Goal: Information Seeking & Learning: Learn about a topic

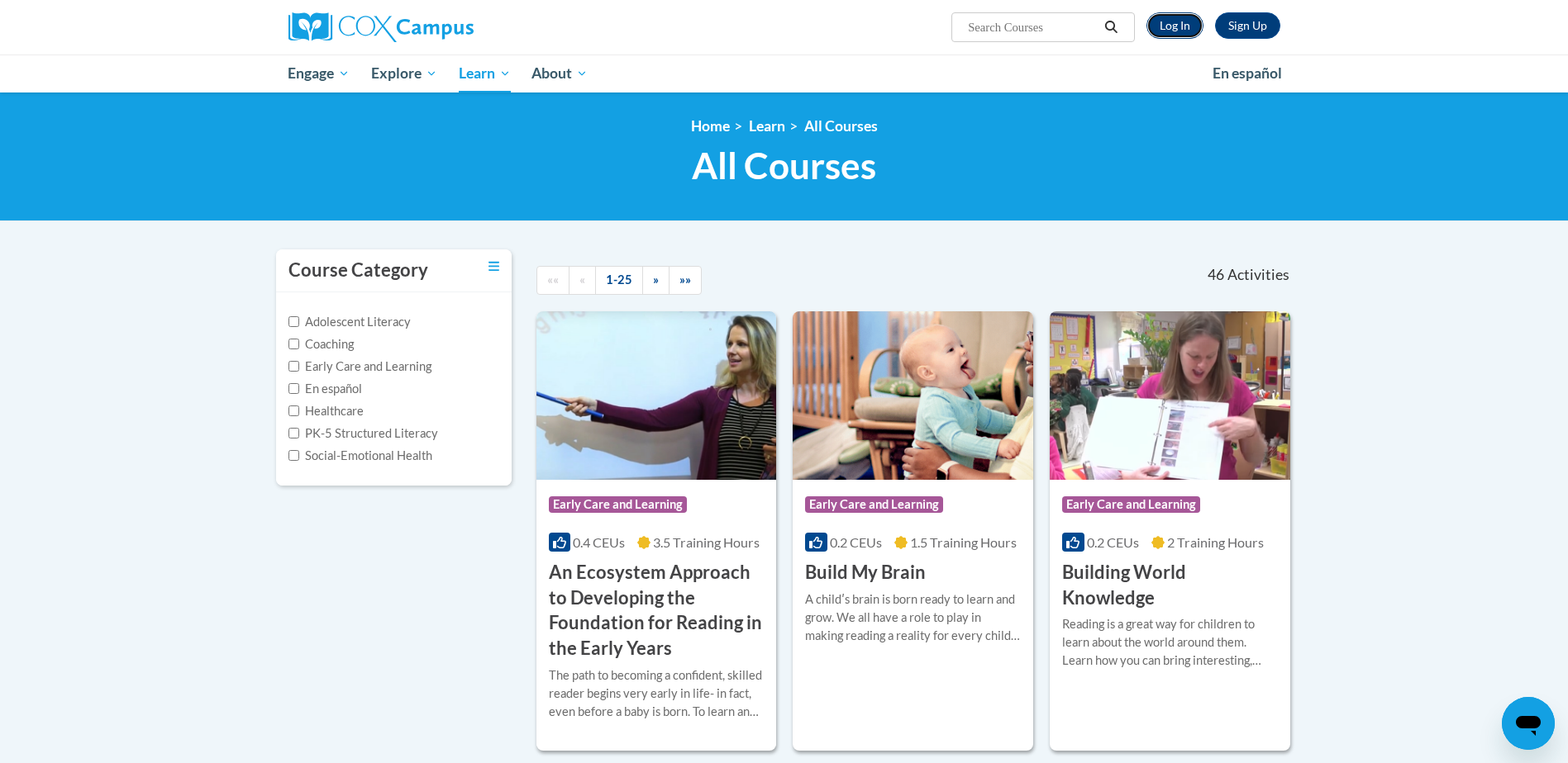
click at [1166, 30] on link "Log In" at bounding box center [1175, 26] width 57 height 27
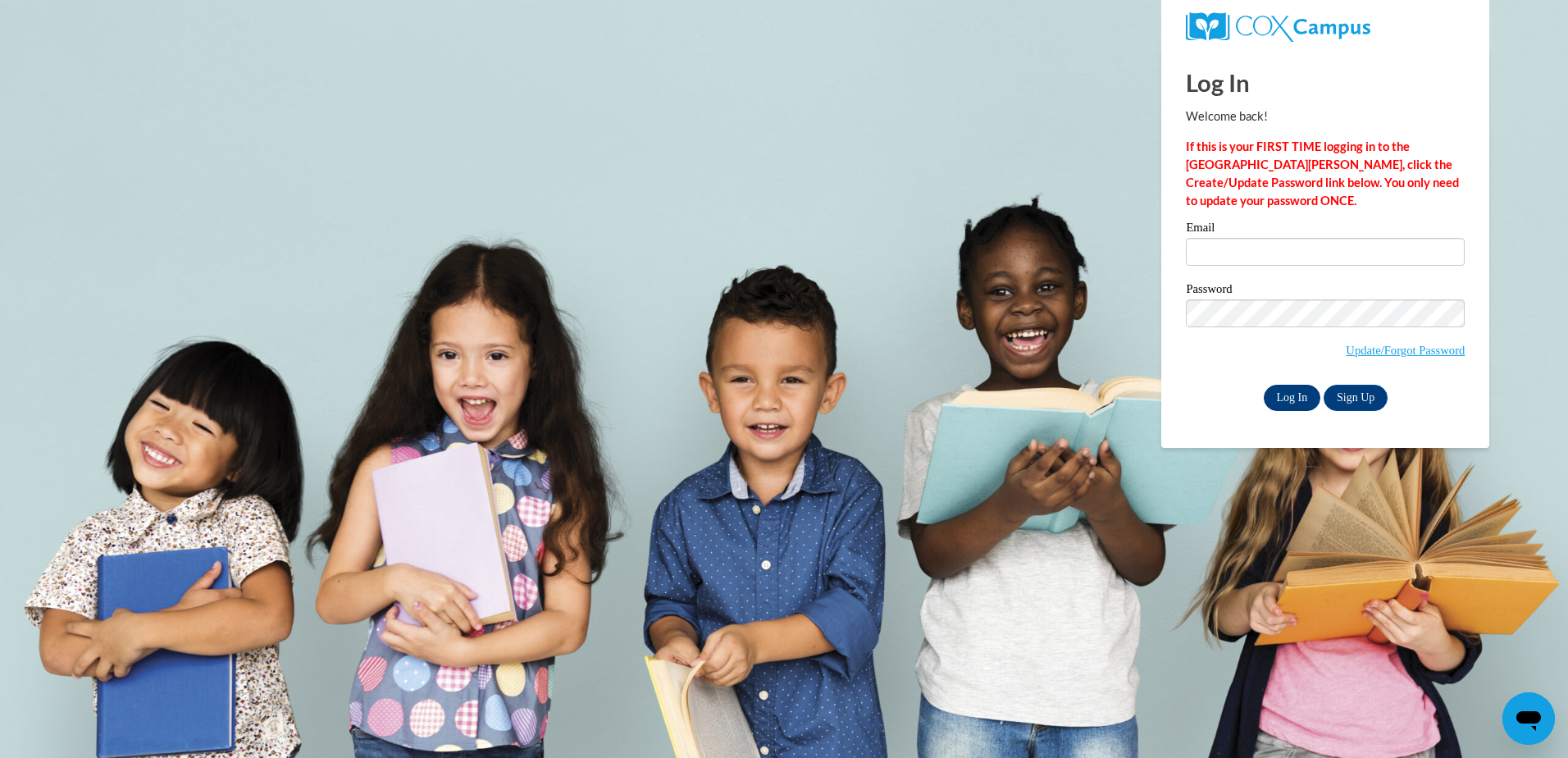
type input "Monica.Williams@nationwidechildrens.org"
click at [1281, 391] on input "Log In" at bounding box center [1292, 398] width 57 height 27
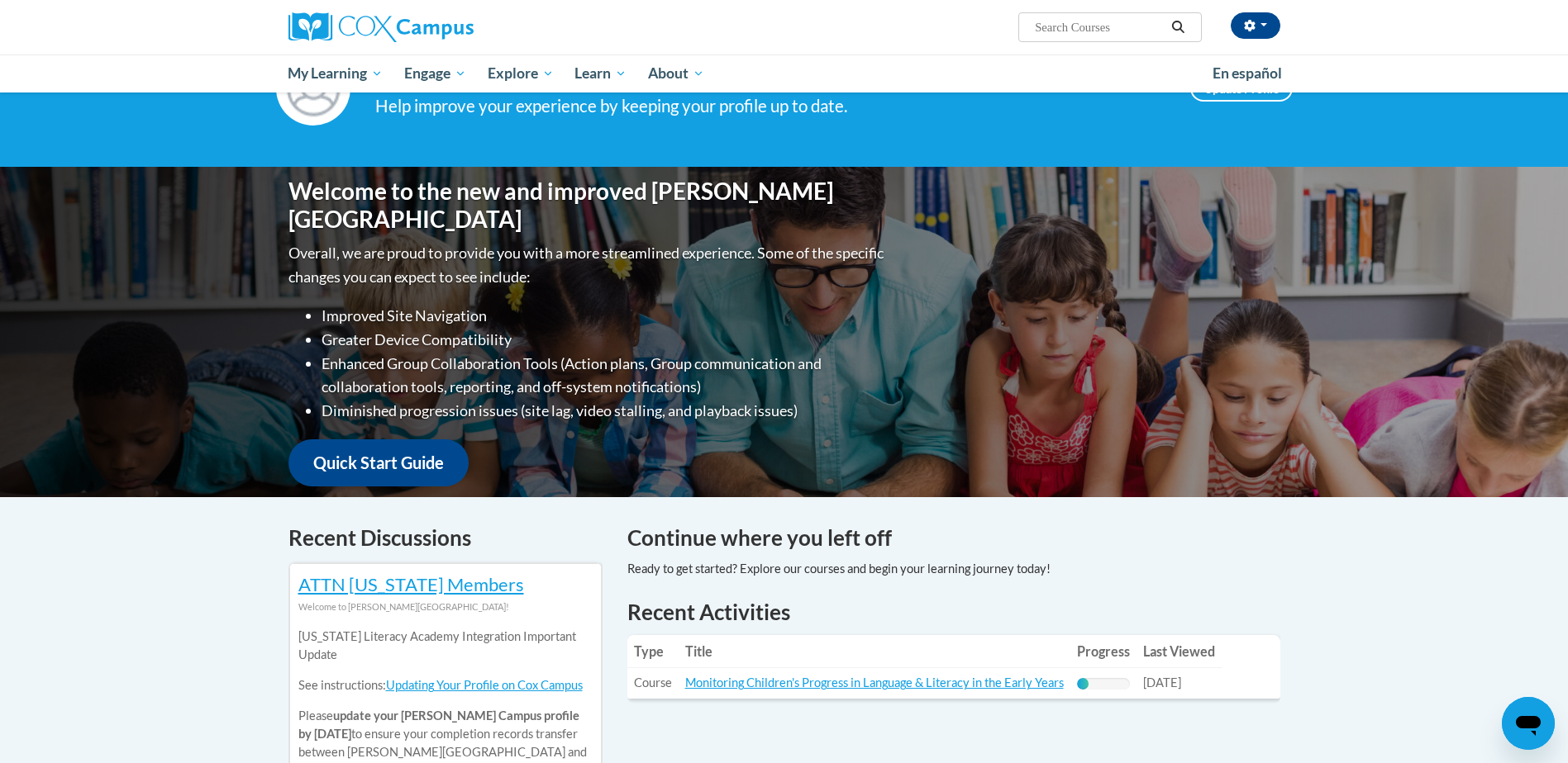
scroll to position [165, 0]
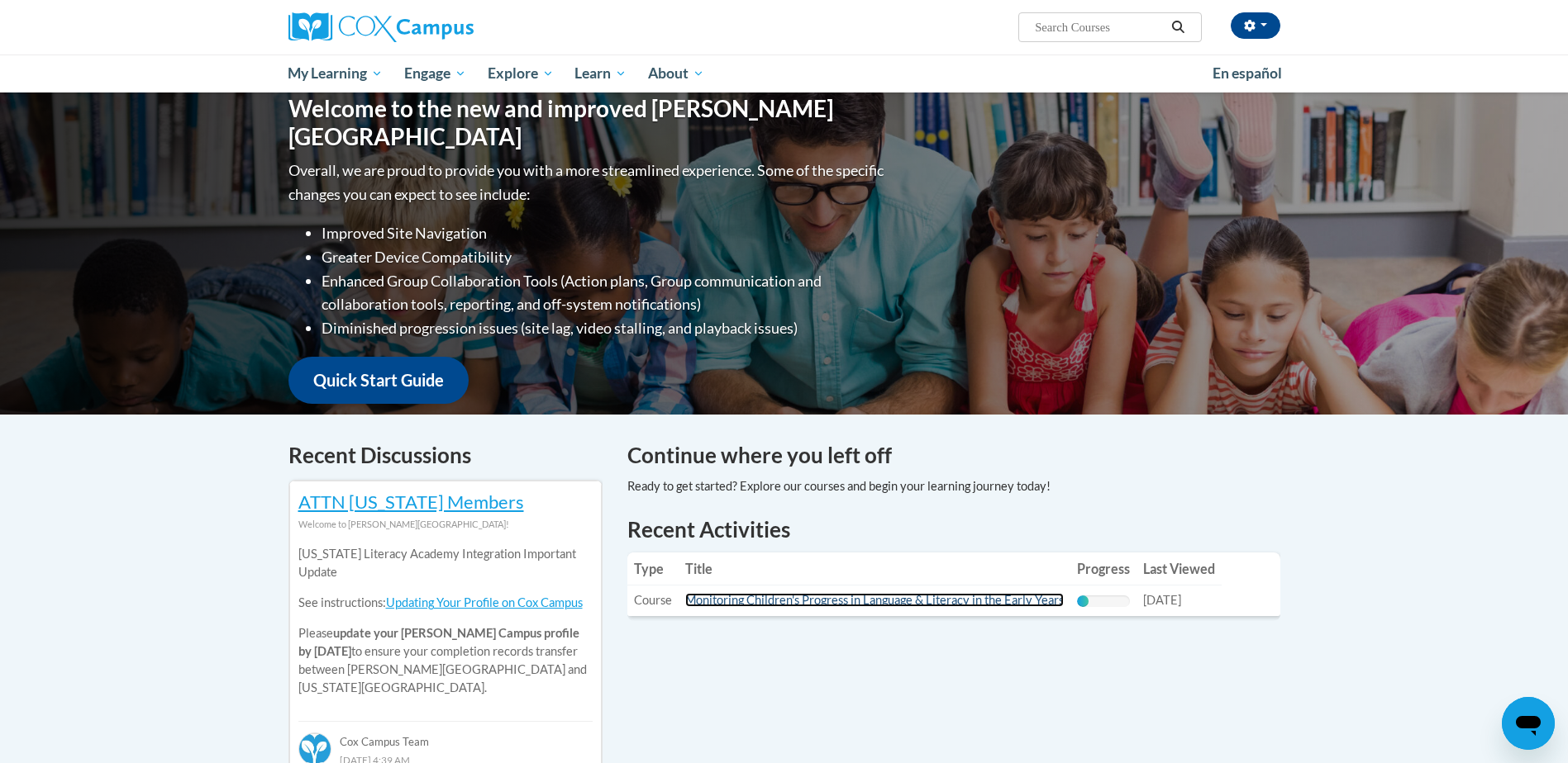
click at [882, 598] on link "Monitoring Children's Progress in Language & Literacy in the Early Years" at bounding box center [874, 600] width 378 height 14
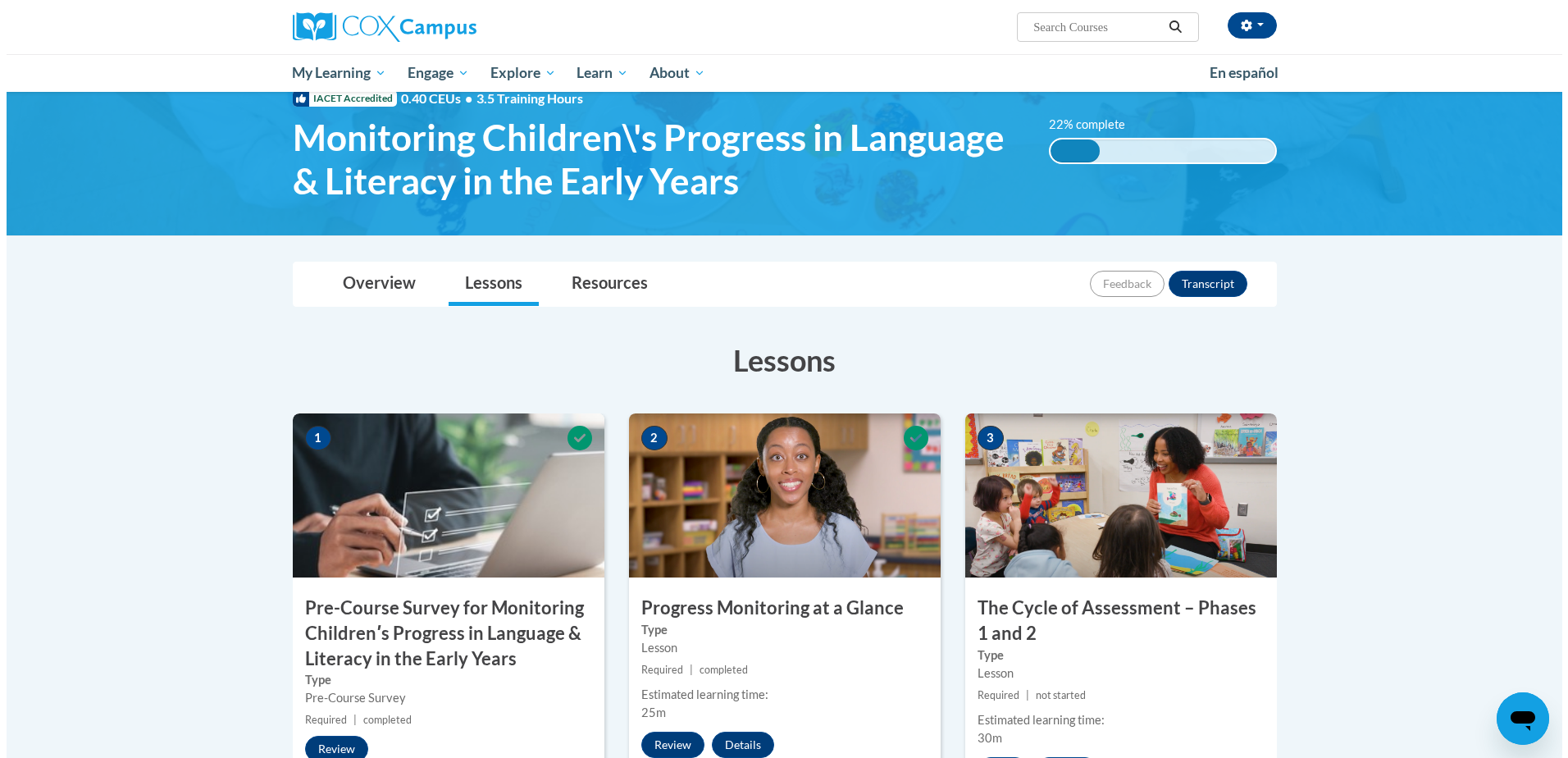
scroll to position [164, 0]
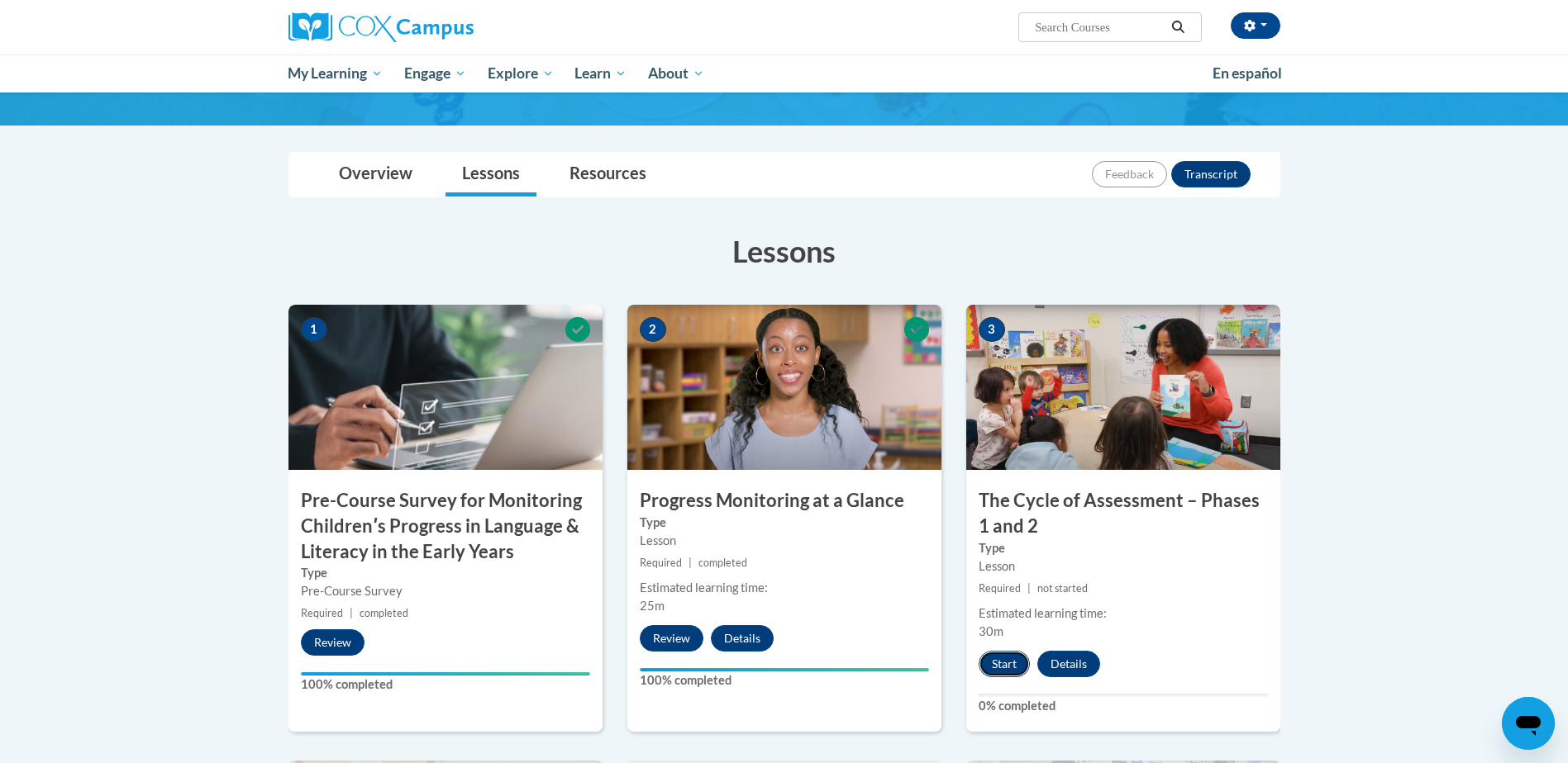
click at [1013, 672] on button "Start" at bounding box center [1003, 664] width 51 height 27
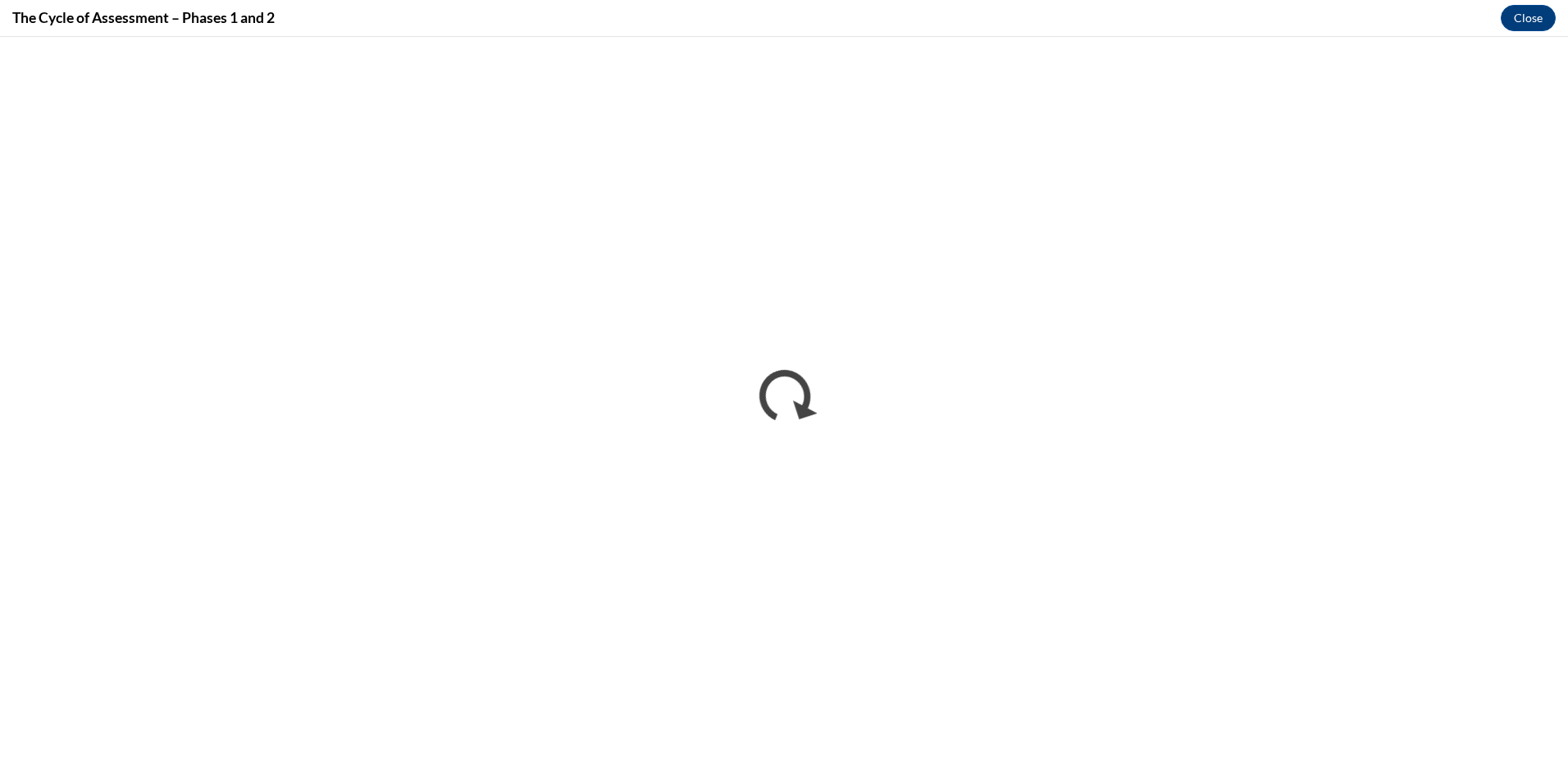
scroll to position [0, 0]
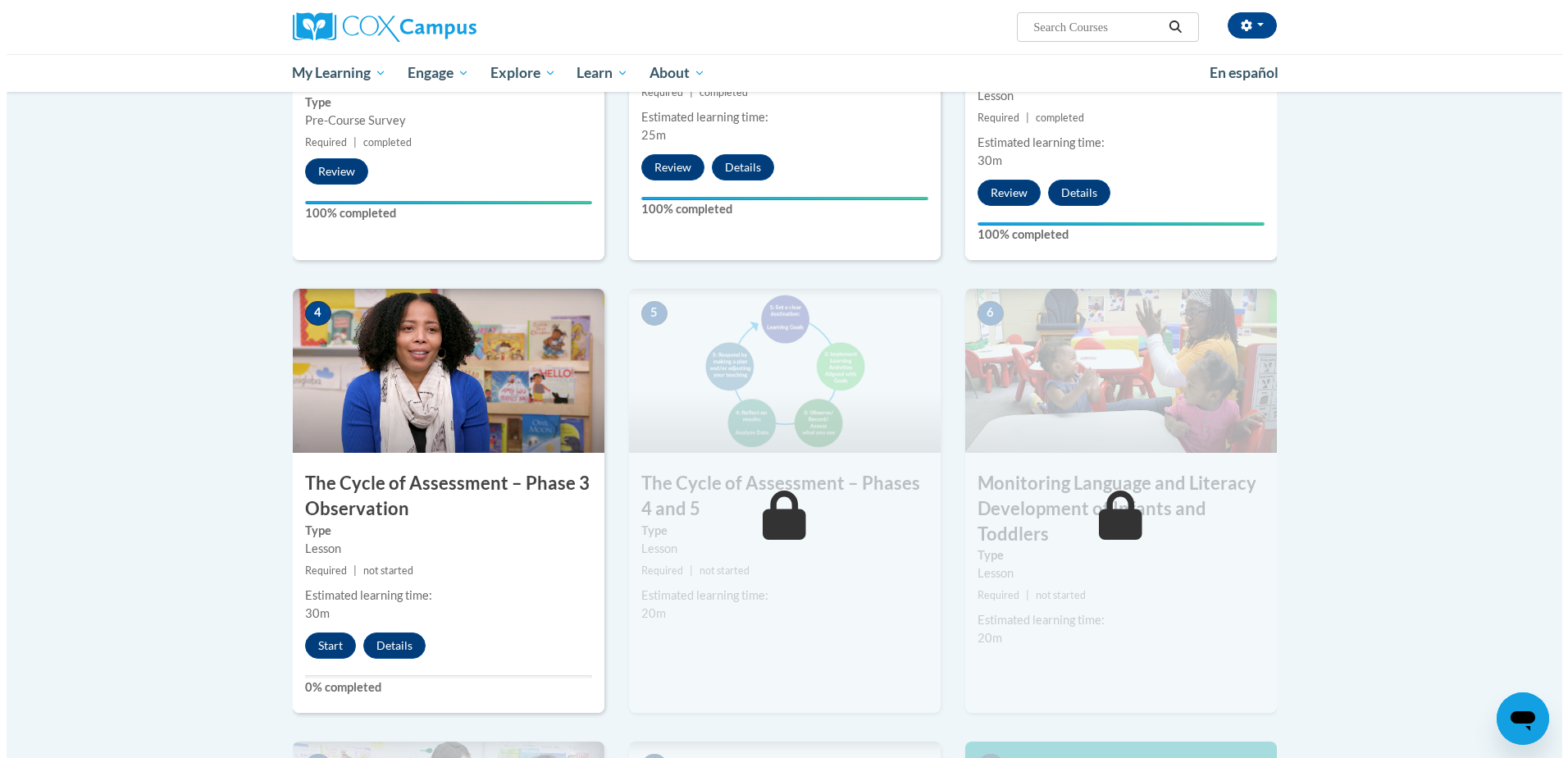
scroll to position [656, 0]
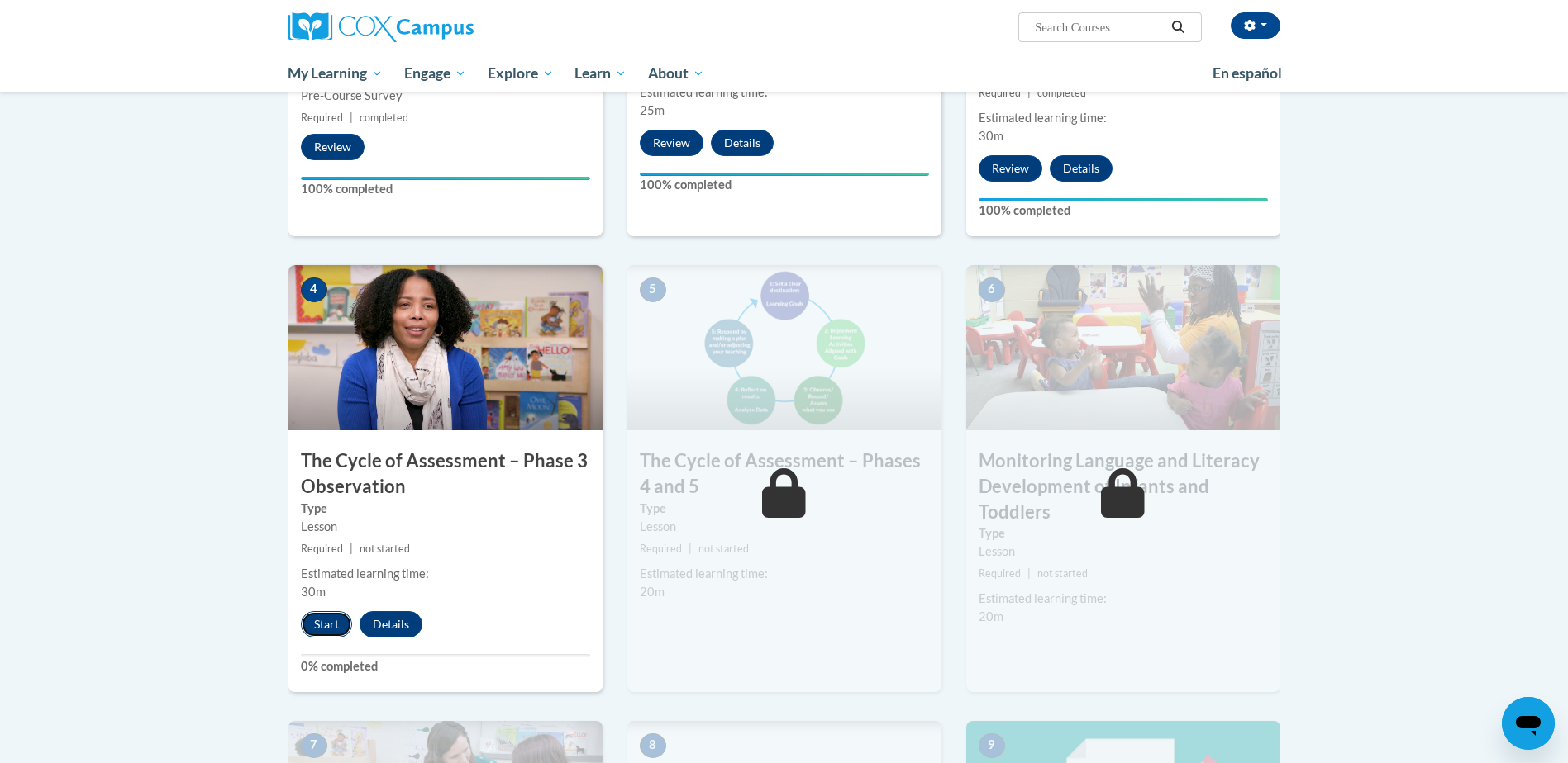
click at [325, 620] on button "Start" at bounding box center [326, 625] width 51 height 27
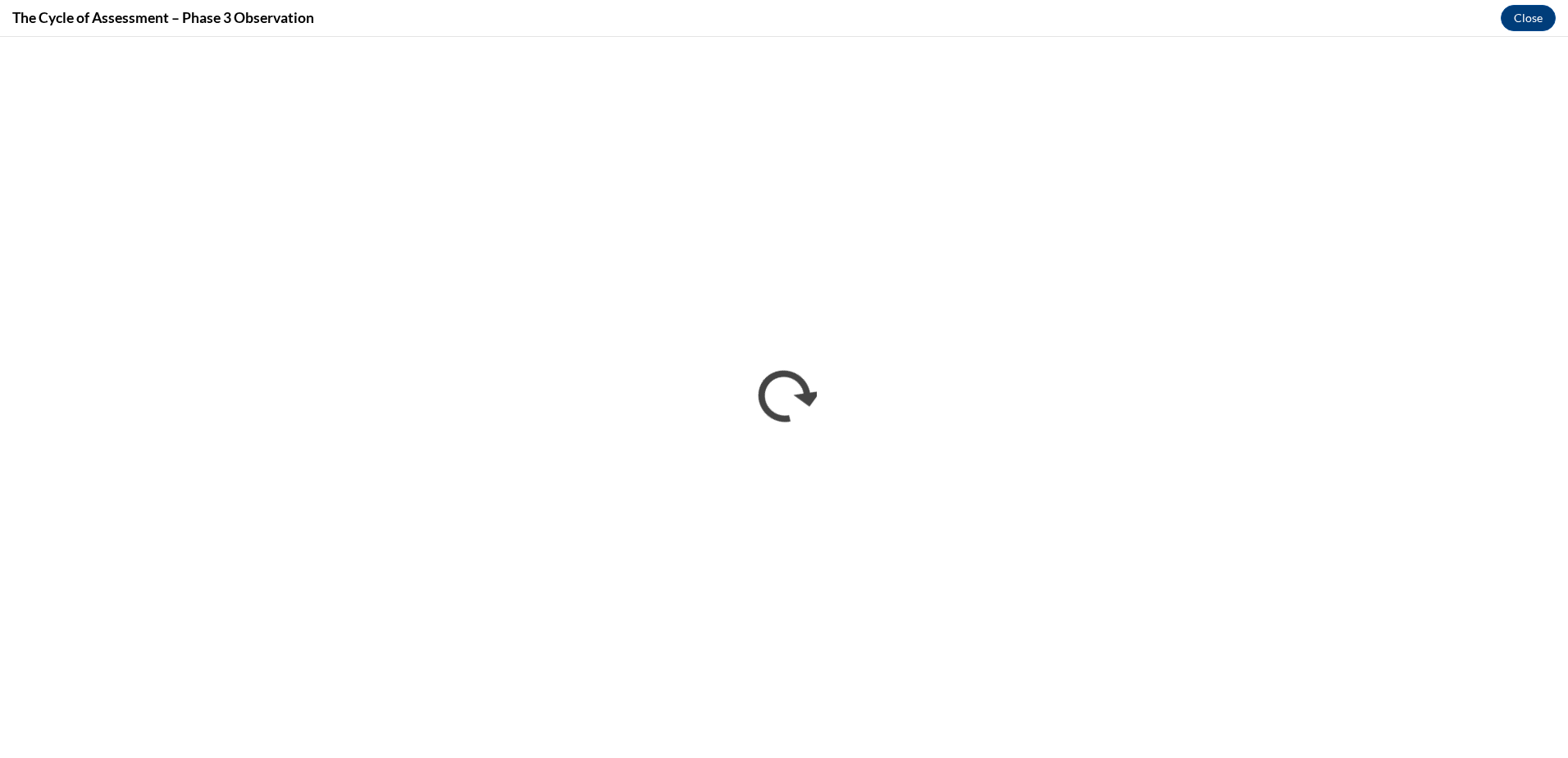
scroll to position [0, 0]
